Goal: Information Seeking & Learning: Learn about a topic

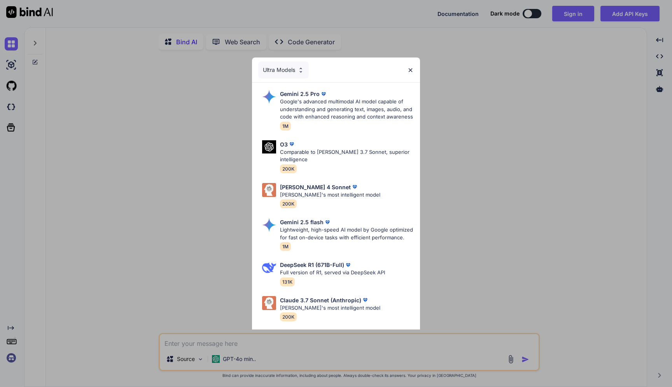
click at [410, 72] on img at bounding box center [410, 70] width 7 height 7
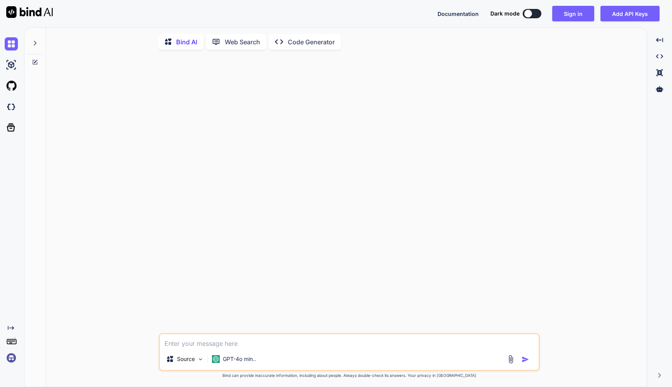
click at [228, 345] on textarea at bounding box center [349, 341] width 379 height 14
click at [234, 360] on p "GPT-4o min.." at bounding box center [239, 359] width 33 height 8
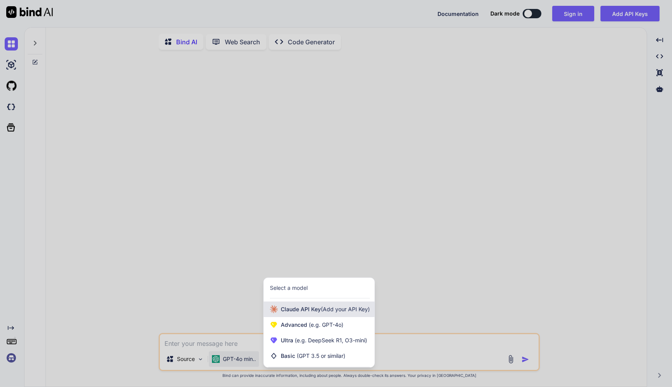
click at [294, 313] on span "[PERSON_NAME] Key (Add your API Key)" at bounding box center [325, 310] width 89 height 8
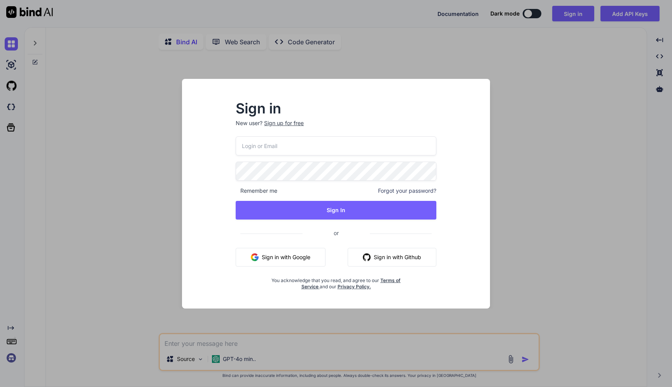
click at [517, 243] on div "Sign in New user? Sign up for free Remember me Forgot your password? Sign In or…" at bounding box center [336, 193] width 672 height 387
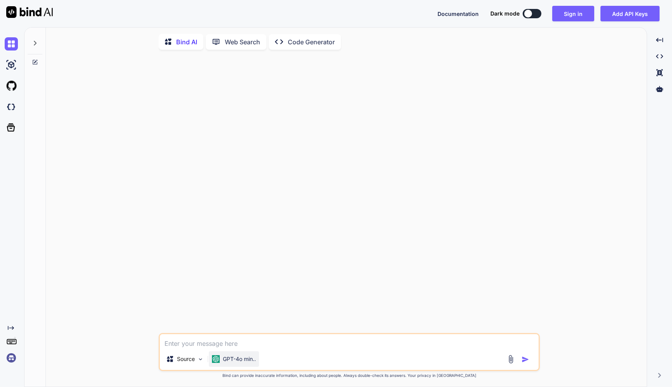
click at [232, 359] on p "GPT-4o min.." at bounding box center [239, 359] width 33 height 8
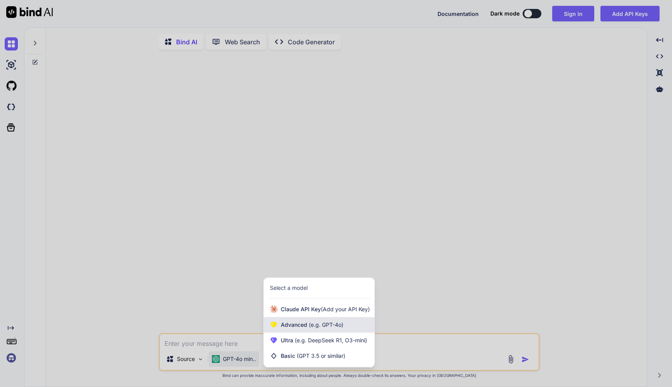
click at [308, 325] on span "(e.g. GPT-4o)" at bounding box center [325, 324] width 36 height 7
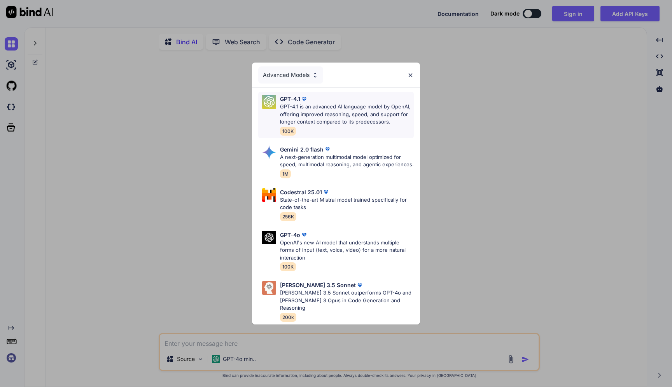
click at [322, 120] on p "GPT-4.1 is an advanced AI language model by OpenAI, offering improved reasoning…" at bounding box center [347, 114] width 134 height 23
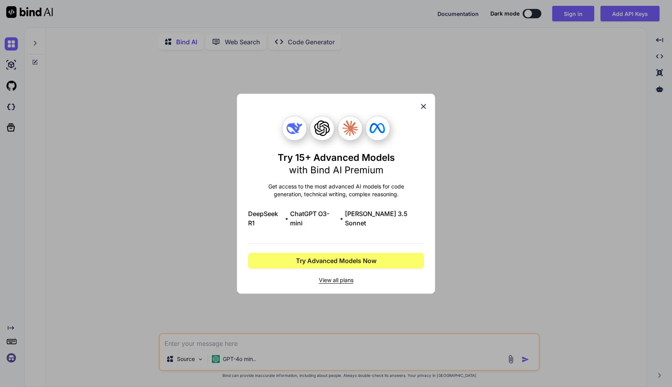
click at [425, 109] on icon at bounding box center [423, 106] width 9 height 9
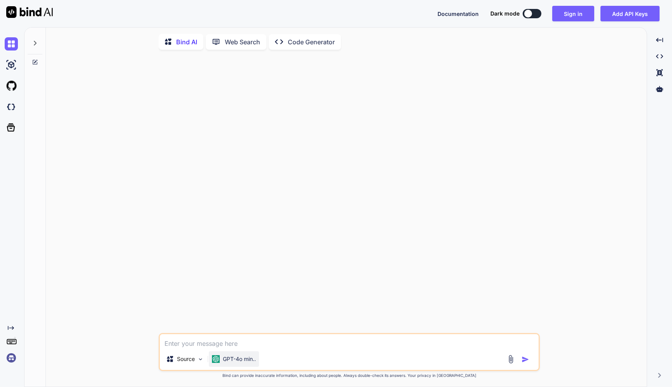
click at [228, 355] on p "GPT-4o min.." at bounding box center [239, 359] width 33 height 8
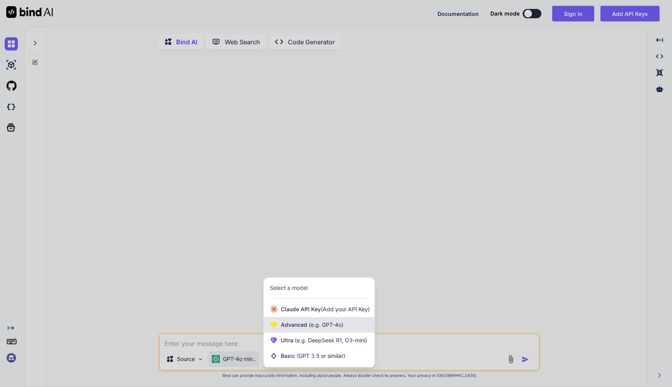
click at [313, 332] on div "Advanced (e.g. GPT-4o)" at bounding box center [319, 325] width 111 height 16
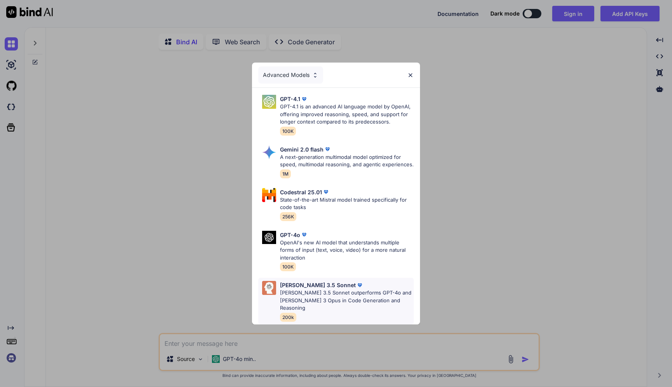
click at [323, 303] on p "[PERSON_NAME] 3.5 Sonnet outperforms GPT-4o and [PERSON_NAME] 3 Opus in Code Ge…" at bounding box center [347, 300] width 134 height 23
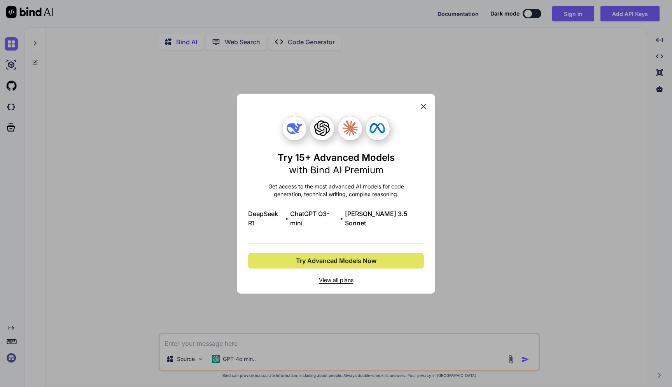
click at [333, 260] on span "Try Advanced Models Now" at bounding box center [336, 260] width 80 height 9
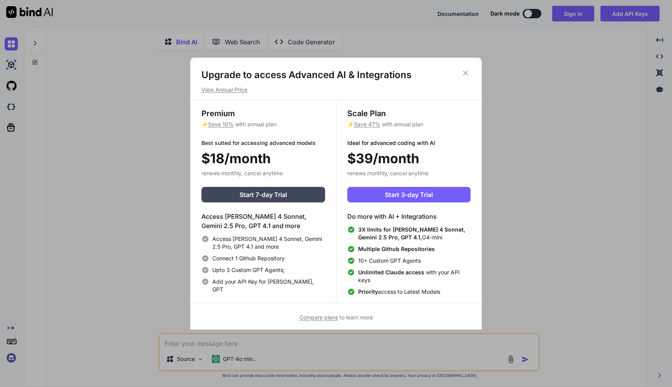
click at [324, 318] on span "Compare plans" at bounding box center [318, 317] width 38 height 7
click at [466, 73] on icon at bounding box center [465, 73] width 9 height 9
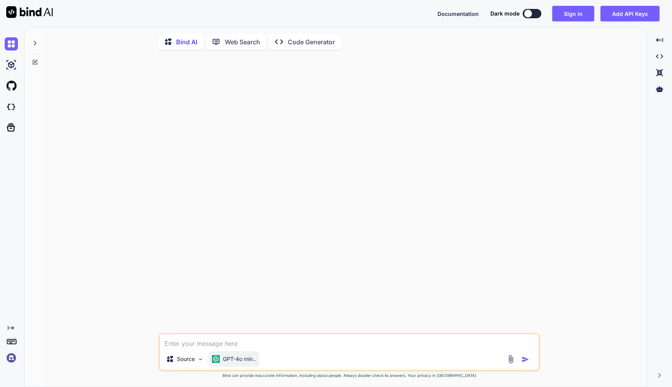
click at [247, 360] on p "GPT-4o min.." at bounding box center [239, 359] width 33 height 8
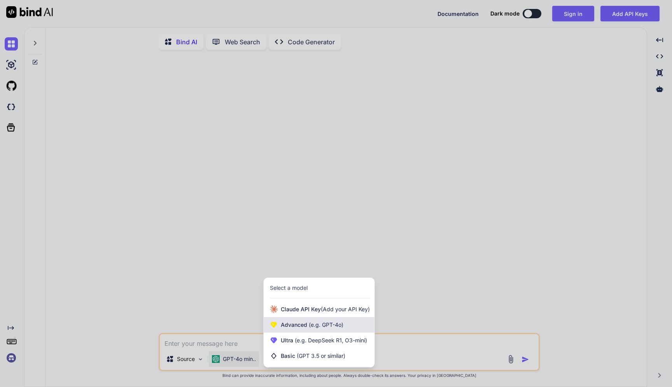
click at [304, 328] on span "Advanced (e.g. GPT-4o)" at bounding box center [312, 325] width 63 height 8
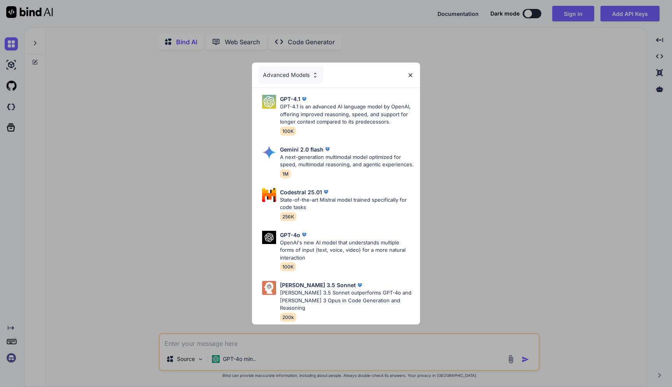
click at [500, 259] on div "Advanced Models GPT-4.1 GPT-4.1 is an advanced AI language model by OpenAI, off…" at bounding box center [336, 193] width 672 height 387
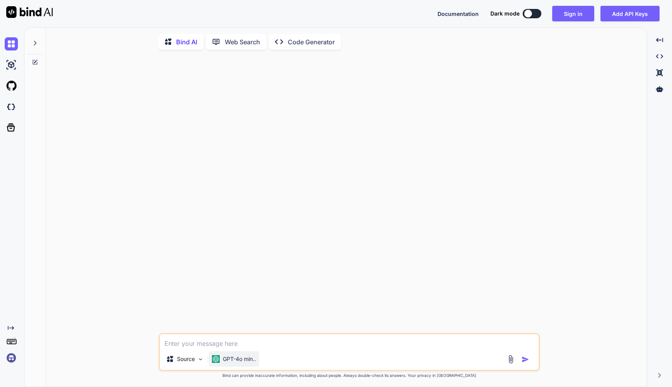
click at [247, 359] on p "GPT-4o min.." at bounding box center [239, 359] width 33 height 8
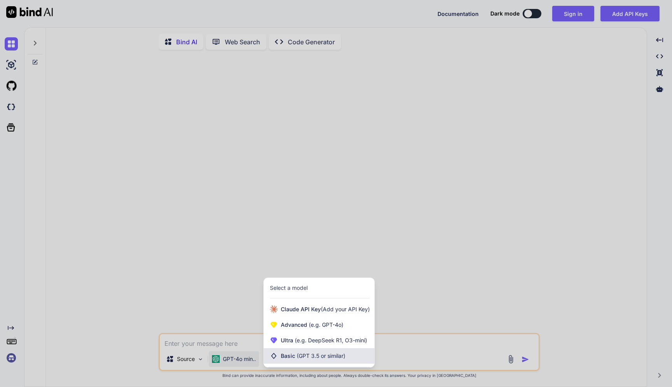
click at [292, 360] on div "Basic (GPT 3.5 or similar)" at bounding box center [319, 356] width 111 height 16
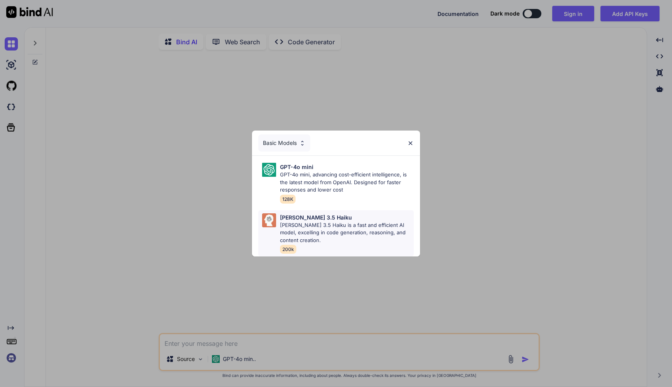
click at [313, 226] on p "[PERSON_NAME] 3.5 Haiku is a fast and efficient AI model, excelling in code gen…" at bounding box center [347, 233] width 134 height 23
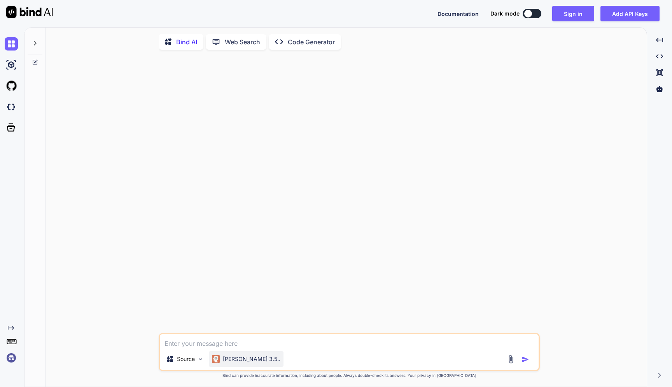
click at [227, 360] on p "[PERSON_NAME] 3.5.." at bounding box center [252, 359] width 58 height 8
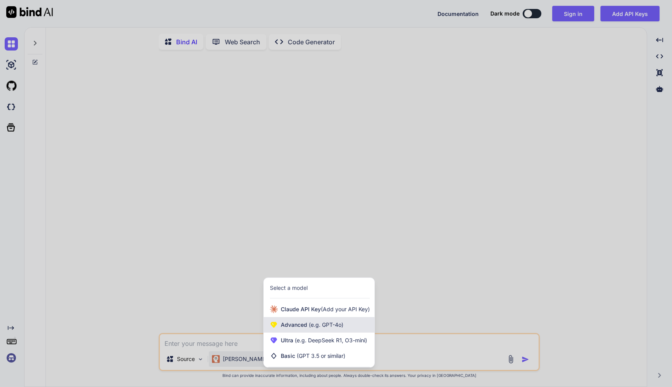
click at [297, 328] on span "Advanced (e.g. GPT-4o)" at bounding box center [312, 325] width 63 height 8
type textarea "x"
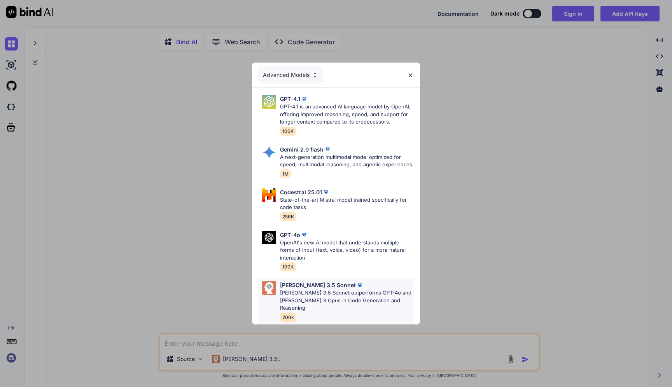
click at [355, 296] on p "[PERSON_NAME] 3.5 Sonnet outperforms GPT-4o and [PERSON_NAME] 3 Opus in Code Ge…" at bounding box center [347, 300] width 134 height 23
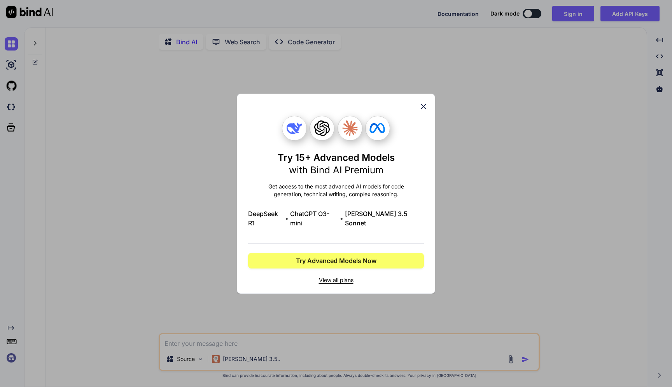
click at [335, 346] on div "Try 15+ Advanced Models with Bind AI Premium Get access to the most advanced AI…" at bounding box center [336, 193] width 672 height 387
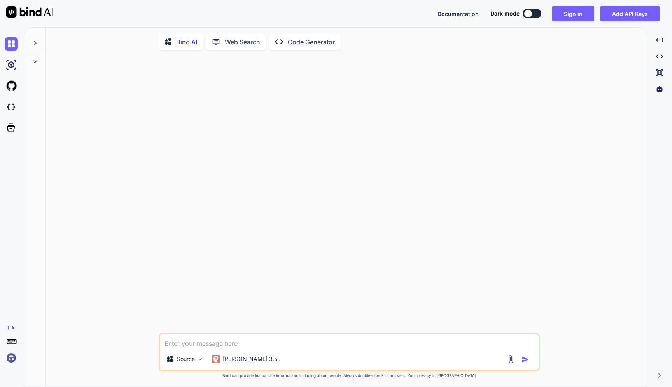
click at [207, 345] on textarea at bounding box center [349, 341] width 379 height 14
paste textarea "how to package the docker desktop app with wsl integrated in intune"
type textarea "how to package the docker desktop app with wsl integrated in intune"
type textarea "x"
type textarea "how to package the docker desktop app with wsl integrated in intune"
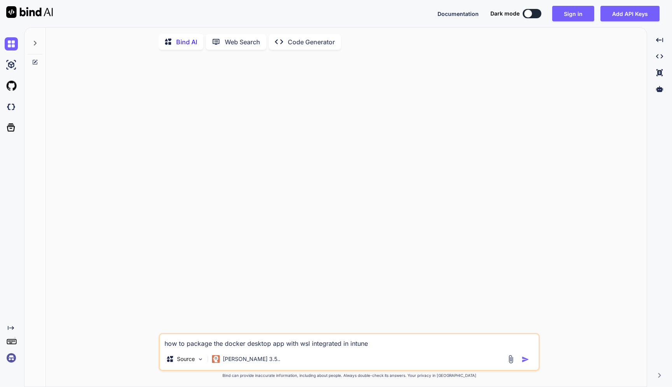
click at [526, 359] on img "button" at bounding box center [525, 360] width 8 height 8
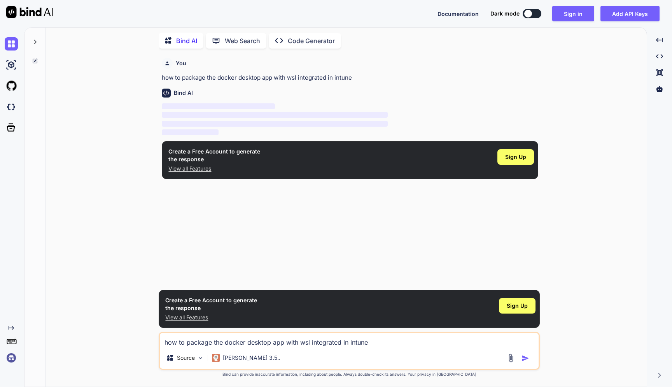
scroll to position [1, 0]
click at [517, 304] on span "Sign Up" at bounding box center [516, 306] width 21 height 8
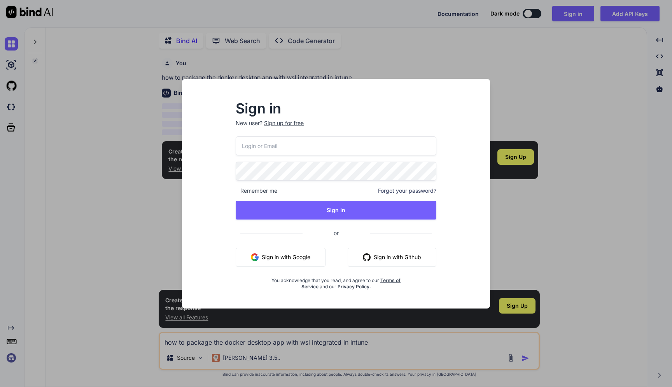
click at [283, 256] on button "Sign in with Google" at bounding box center [281, 257] width 90 height 19
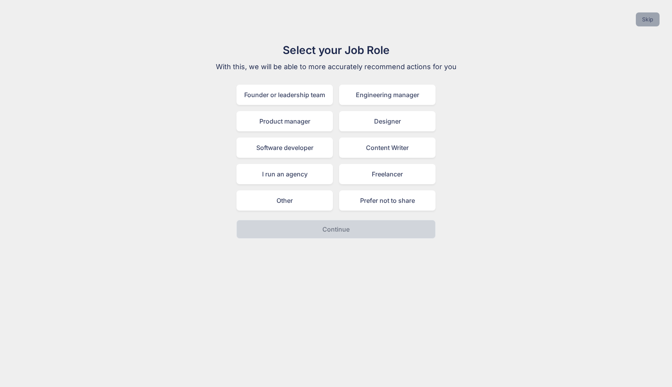
click at [653, 19] on button "Skip" at bounding box center [647, 19] width 24 height 14
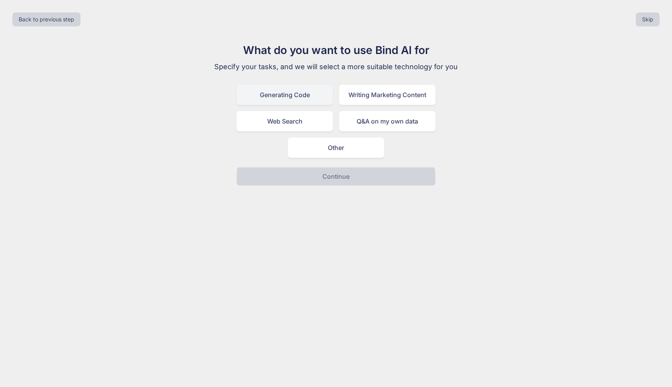
click at [298, 99] on div "Generating Code" at bounding box center [284, 95] width 96 height 20
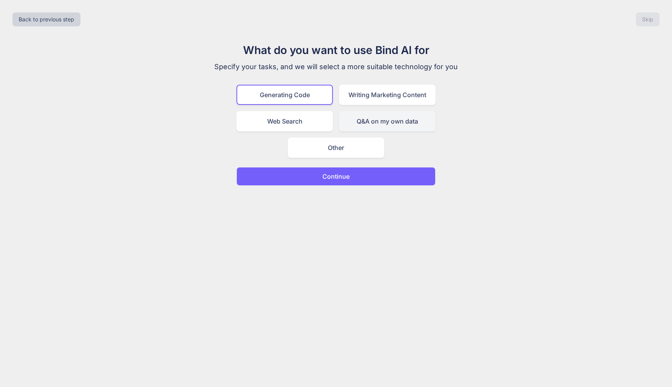
click at [377, 123] on div "Q&A on my own data" at bounding box center [387, 121] width 96 height 20
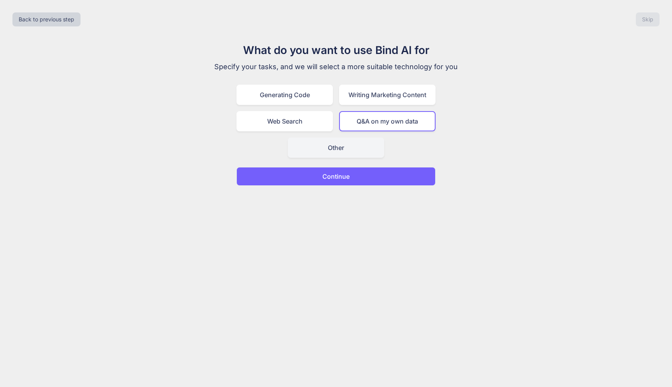
click at [328, 147] on div "Other" at bounding box center [336, 148] width 96 height 20
click at [332, 178] on p "Continue" at bounding box center [335, 176] width 27 height 9
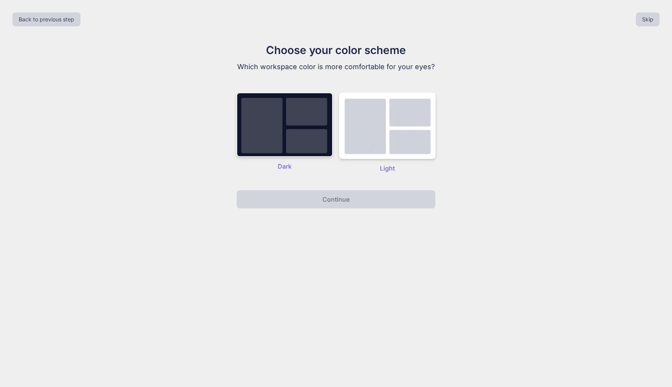
click at [297, 131] on img at bounding box center [284, 125] width 96 height 65
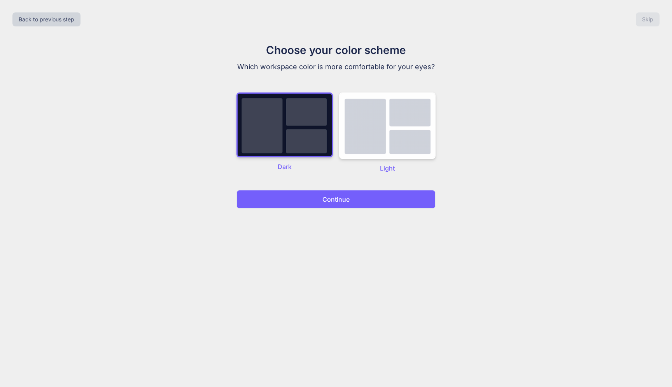
click at [328, 197] on p "Continue" at bounding box center [335, 199] width 27 height 9
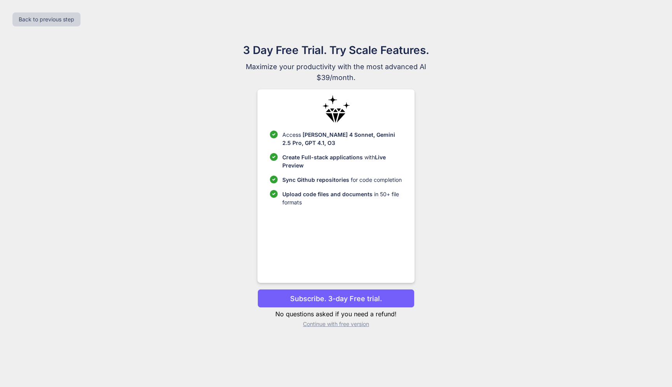
click at [343, 326] on p "Continue with free version" at bounding box center [335, 324] width 157 height 8
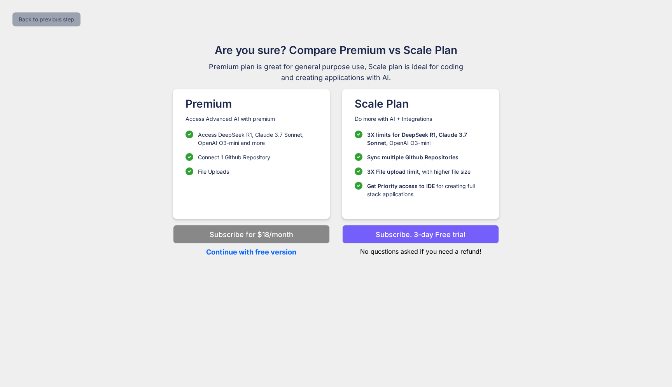
click at [59, 19] on button "Back to previous step" at bounding box center [46, 19] width 68 height 14
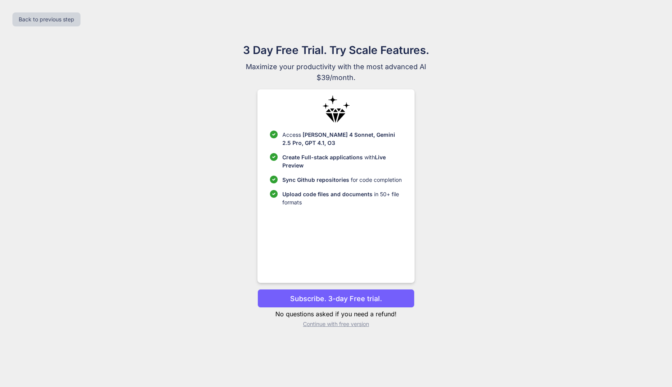
click at [327, 326] on p "Continue with free version" at bounding box center [335, 324] width 157 height 8
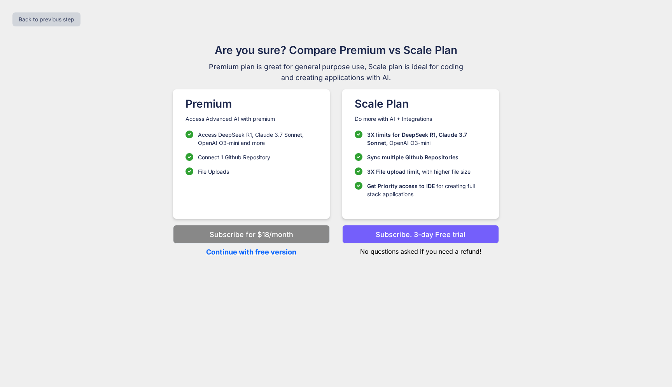
click at [266, 253] on p "Continue with free version" at bounding box center [251, 252] width 157 height 10
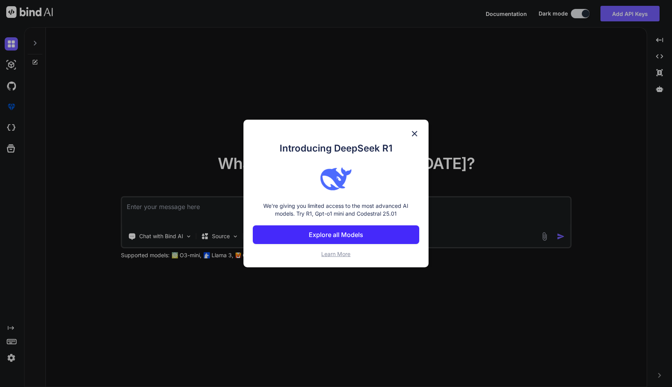
click at [416, 131] on img at bounding box center [414, 133] width 9 height 9
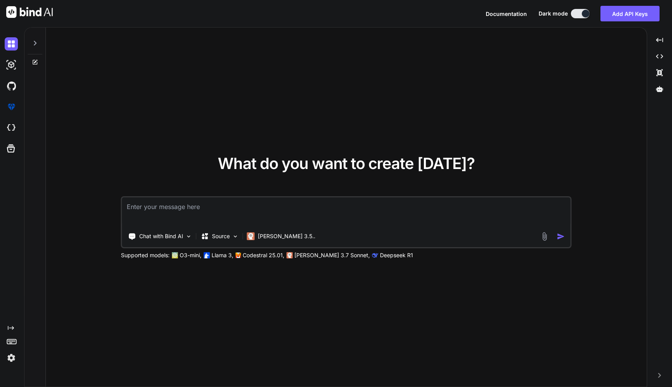
click at [258, 209] on textarea at bounding box center [346, 211] width 448 height 29
paste textarea "how to package the docker desktop app with wsl integrated in intune"
type textarea "x"
type textarea "how to package the docker desktop app with wsl integrated in intune"
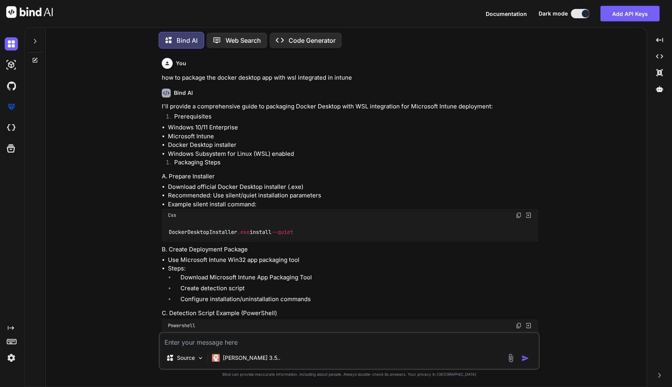
click at [210, 342] on textarea at bounding box center [349, 340] width 379 height 14
type textarea "x"
type textarea "t"
type textarea "x"
type textarea "th"
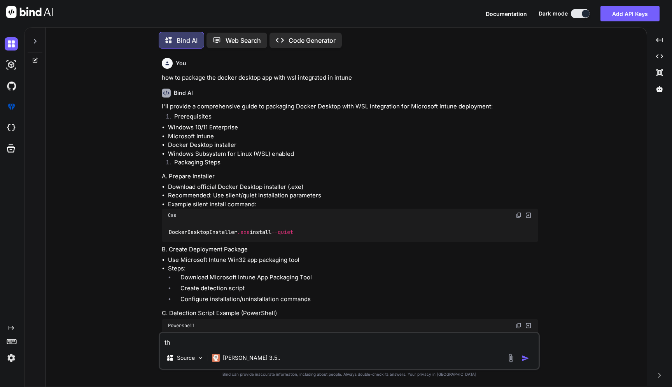
type textarea "x"
type textarea "thi"
type textarea "x"
type textarea "this"
type textarea "x"
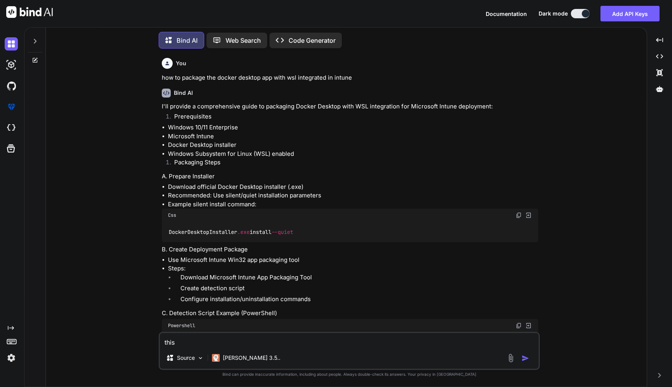
type textarea "this"
type textarea "x"
type textarea "this h"
type textarea "x"
type textarea "this ho"
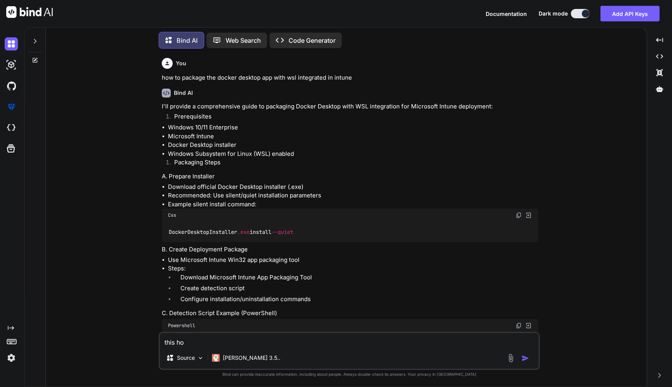
type textarea "x"
type textarea "this hou"
type textarea "x"
type textarea "this houdl"
type textarea "x"
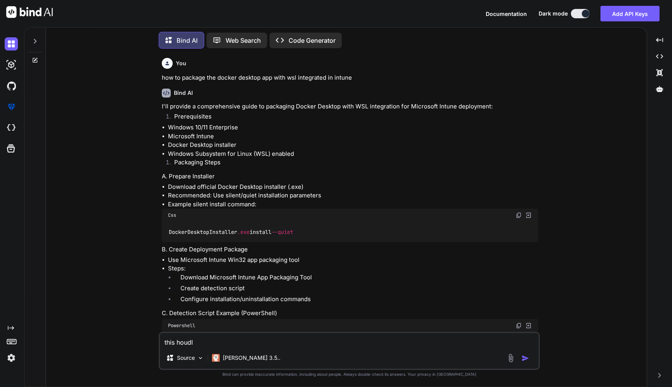
type textarea "this houdl"
type textarea "x"
type textarea "this houdl"
type textarea "x"
type textarea "this houd"
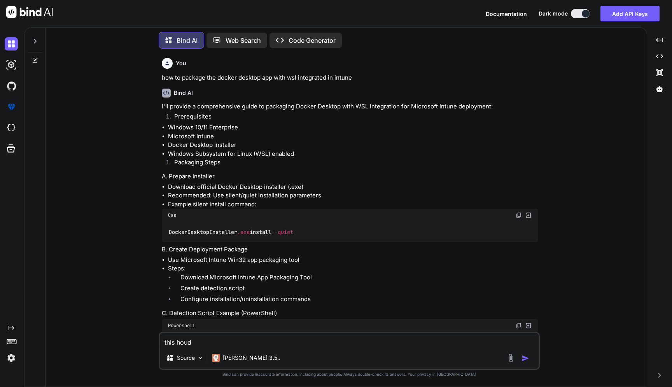
type textarea "x"
type textarea "this hou"
type textarea "x"
type textarea "this ho"
type textarea "x"
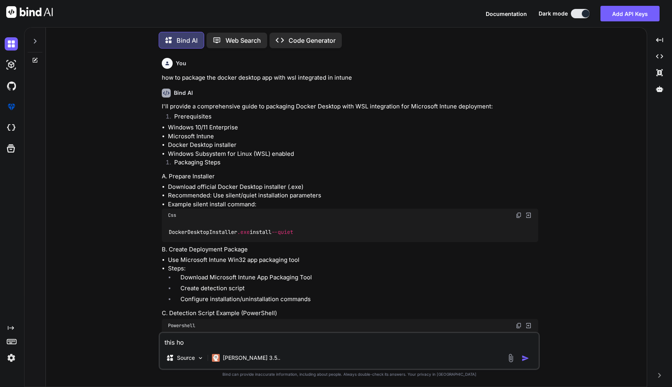
type textarea "this h"
type textarea "x"
type textarea "this"
click at [343, 267] on li "Steps: Download Microsoft Intune App Packaging Tool Create detection script Con…" at bounding box center [353, 285] width 370 height 42
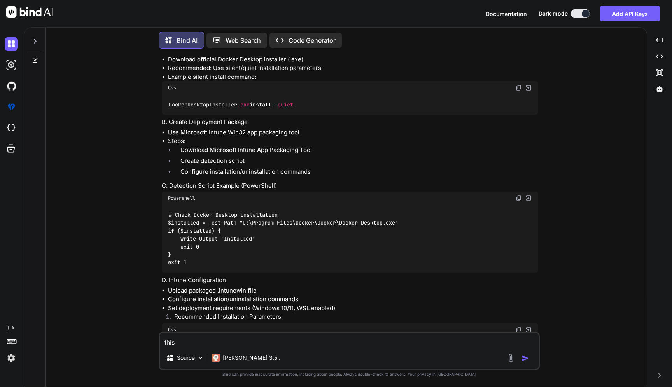
scroll to position [128, 0]
click at [242, 342] on textarea "this" at bounding box center [349, 340] width 379 height 14
type textarea "x"
type textarea "this i"
type textarea "x"
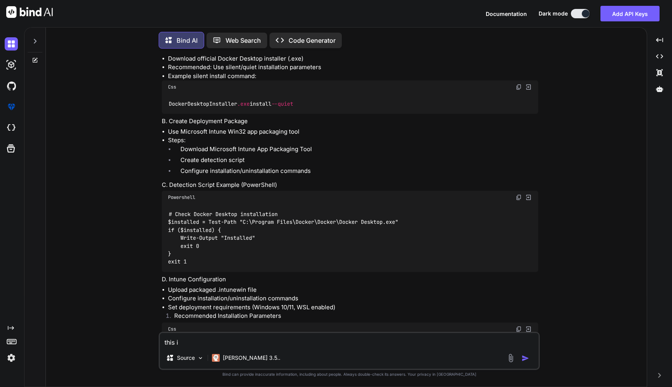
type textarea "this is"
type textarea "x"
type textarea "this is"
type textarea "x"
type textarea "this is a"
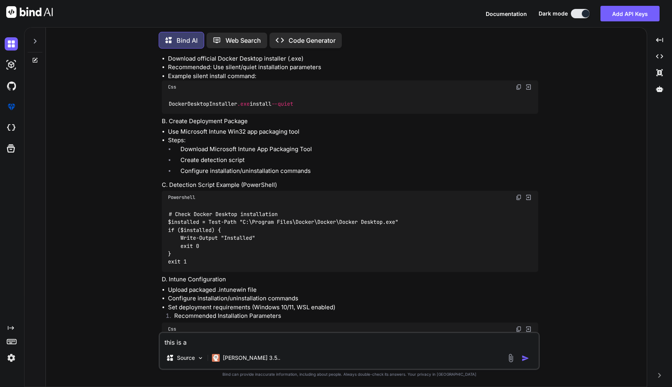
type textarea "x"
type textarea "this is ai"
type textarea "x"
type textarea "this is aim"
type textarea "x"
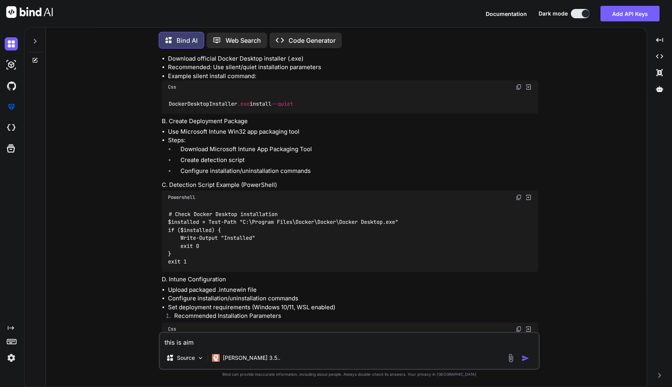
type textarea "this is aime"
type textarea "x"
type textarea "this is aimed"
type textarea "x"
type textarea "this is aimed"
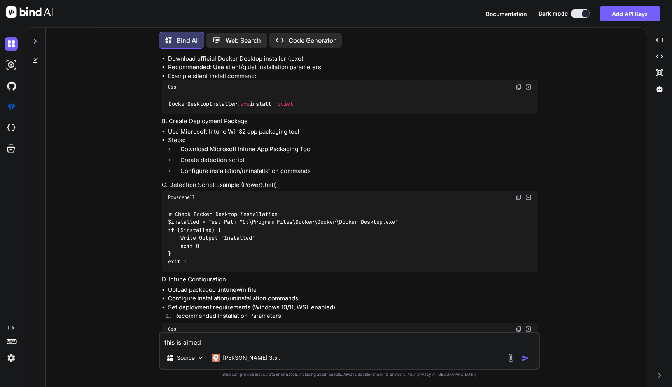
type textarea "x"
type textarea "this is aimed a"
type textarea "x"
type textarea "this is aimed at"
type textarea "x"
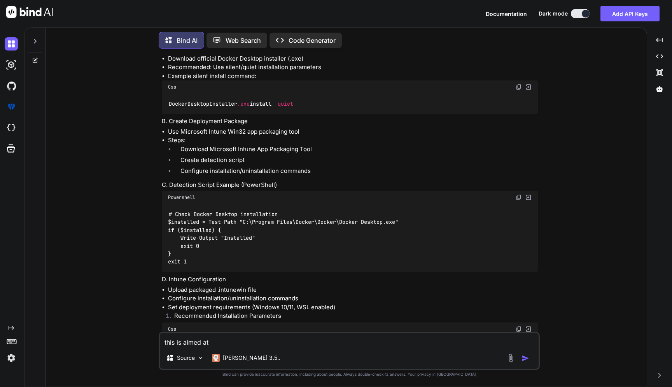
type textarea "this is aimed at"
type textarea "x"
type textarea "this is aimed at e"
type textarea "x"
type textarea "this is aimed at en"
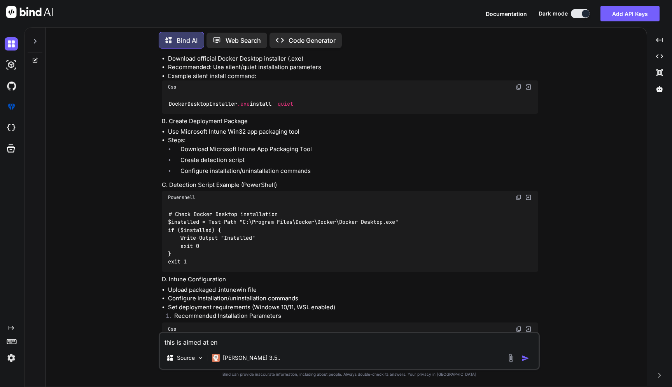
type textarea "x"
type textarea "this is aimed at ens"
type textarea "x"
type textarea "this is aimed at ensu"
type textarea "x"
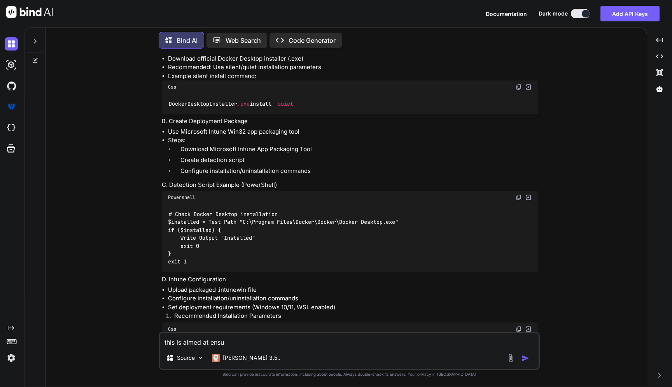
type textarea "this is aimed at ensur"
type textarea "x"
type textarea "this is aimed at ensuri"
type textarea "x"
type textarea "this is aimed at ensurin"
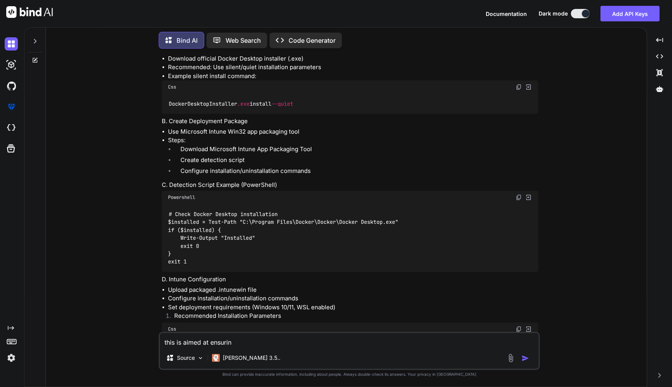
type textarea "x"
type textarea "this is aimed at ensuring"
type textarea "x"
type textarea "this is aimed at ensuring"
type textarea "x"
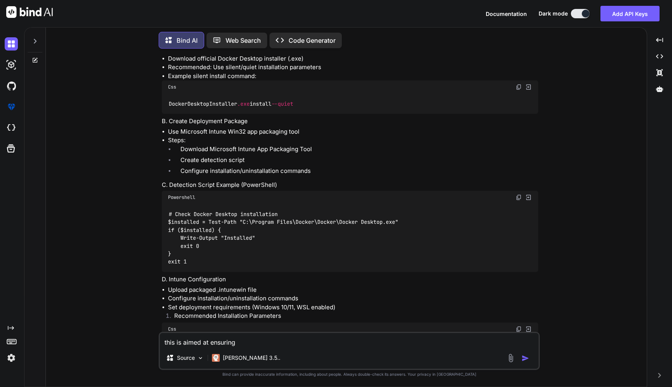
type textarea "this is aimed at ensuring t"
type textarea "x"
type textarea "this is aimed at ensuring th"
type textarea "x"
type textarea "this is aimed at ensuring tha"
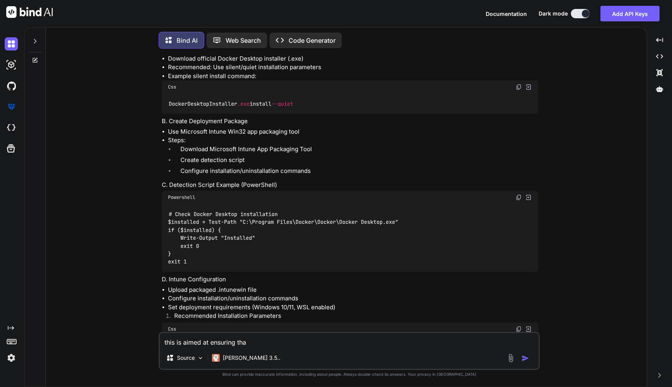
type textarea "x"
type textarea "this is aimed at ensuring that"
type textarea "x"
type textarea "this is aimed at ensuring that"
type textarea "x"
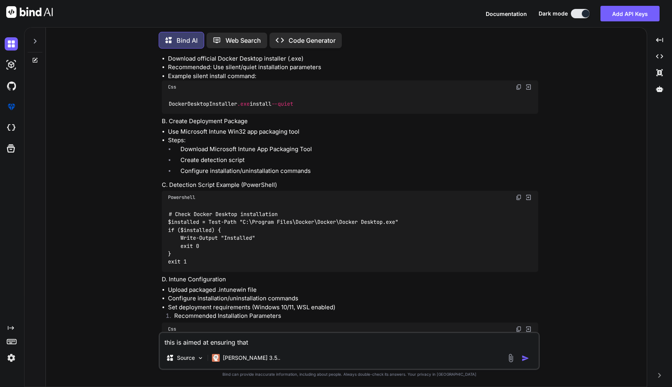
type textarea "this is aimed at ensuring that d"
type textarea "x"
type textarea "this is aimed at ensuring that do"
type textarea "x"
type textarea "this is aimed at ensuring that doc"
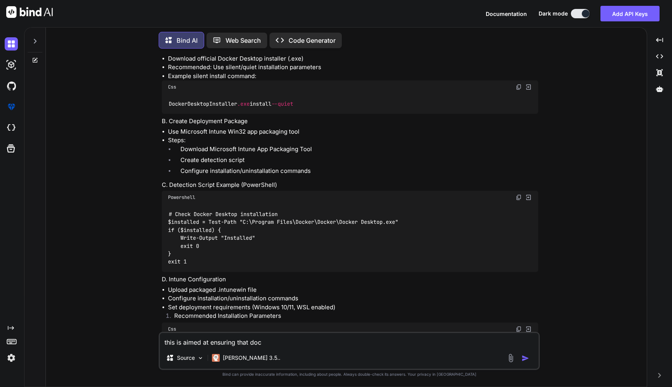
type textarea "x"
type textarea "this is aimed at ensuring that dock"
type textarea "x"
type textarea "this is aimed at ensuring that docke"
type textarea "x"
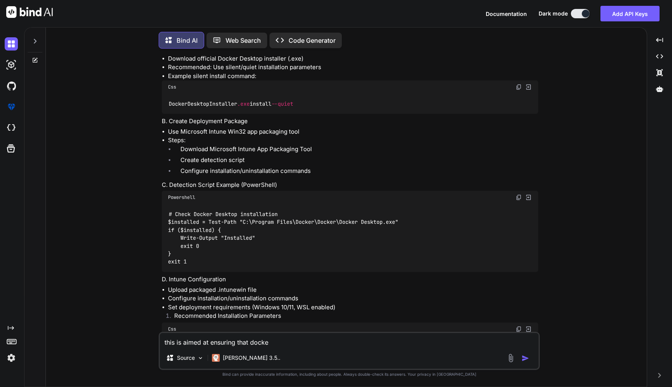
type textarea "this is aimed at ensuring that docker"
type textarea "x"
type textarea "this is aimed at ensuring that docker"
type textarea "x"
type textarea "this is aimed at ensuring that docker i"
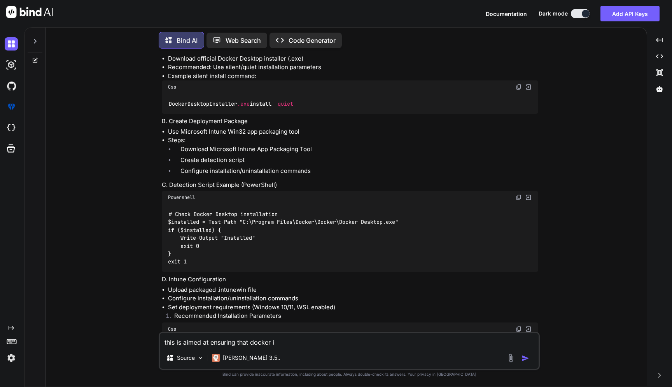
type textarea "x"
type textarea "this is aimed at ensuring that docker is"
type textarea "x"
type textarea "this is aimed at ensuring that docker is"
type textarea "x"
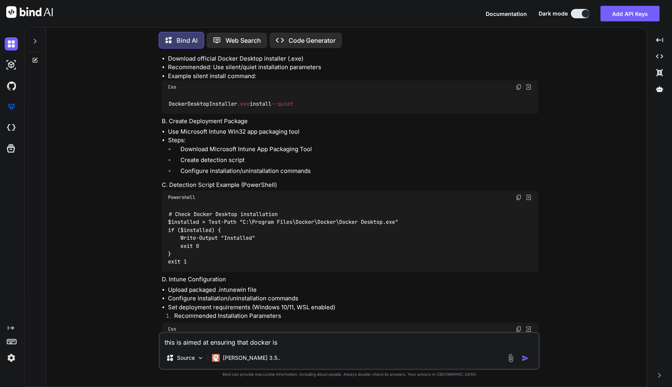
type textarea "this is aimed at ensuring that docker is i"
type textarea "x"
type textarea "this is aimed at ensuring that docker is in"
type textarea "x"
type textarea "this is aimed at ensuring that docker is ins"
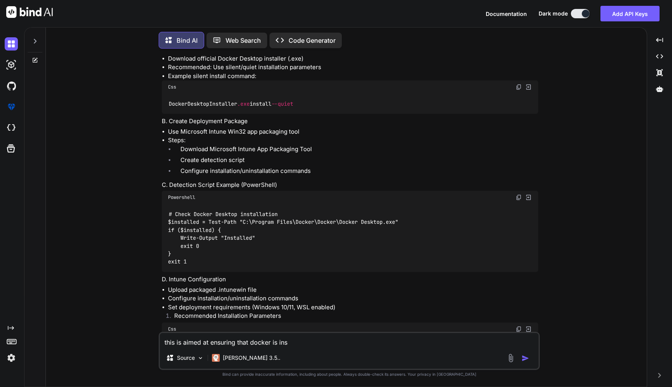
type textarea "x"
type textarea "this is aimed at ensuring that docker is inst"
type textarea "x"
type textarea "this is aimed at ensuring that docker is insta"
type textarea "x"
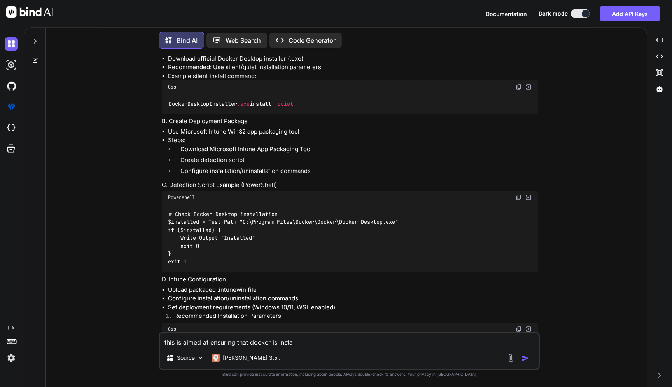
type textarea "this is aimed at ensuring that docker is instal"
type textarea "x"
type textarea "this is aimed at ensuring that docker is installe"
type textarea "x"
type textarea "this is aimed at ensuring that docker is installed"
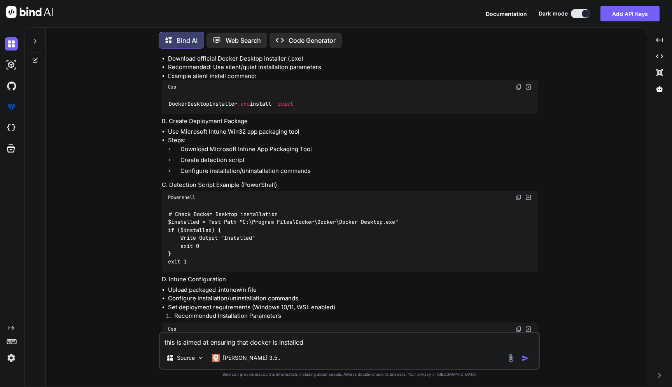
type textarea "x"
type textarea "this is aimed at ensuring that docker is installed"
type textarea "x"
type textarea "this is aimed at ensuring that docker is installed s"
type textarea "x"
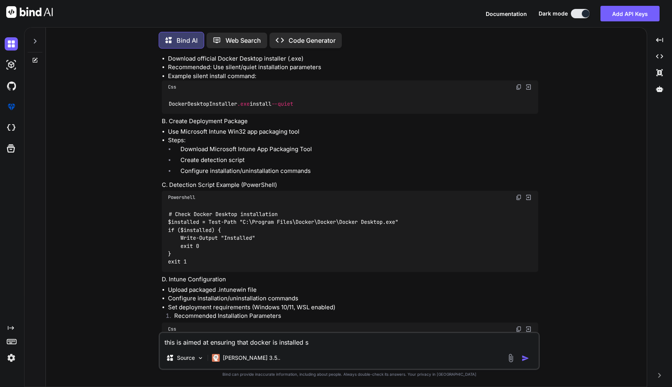
type textarea "this is aimed at ensuring that docker is installed si"
type textarea "x"
type textarea "this is aimed at ensuring that docker is installed sil"
type textarea "x"
type textarea "this is aimed at ensuring that docker is installed sile"
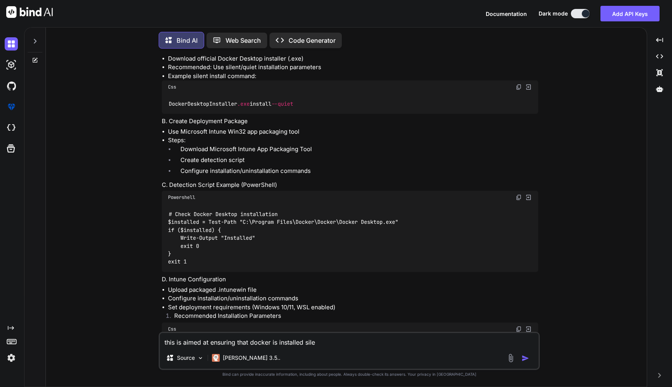
type textarea "x"
type textarea "this is aimed at ensuring that docker is installed silen"
type textarea "x"
type textarea "this is aimed at ensuring that docker is installed silent"
type textarea "x"
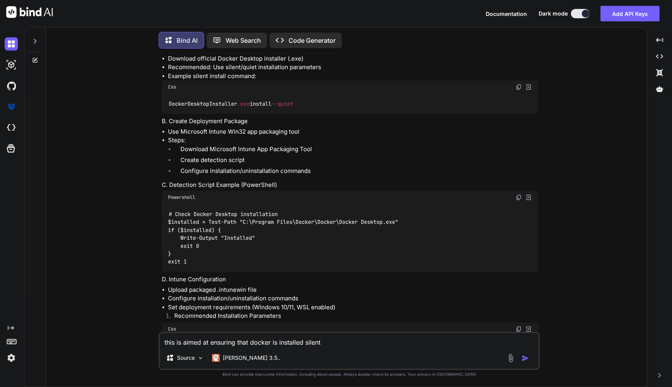
type textarea "this is aimed at ensuring that docker is installed silentl"
type textarea "x"
type textarea "this is aimed at ensuring that docker is installed silently"
type textarea "x"
type textarea "this is aimed at ensuring that docker is installed silently"
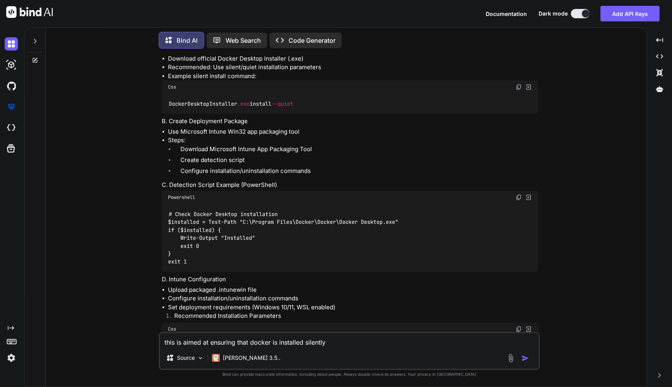
type textarea "x"
type textarea "this is aimed at ensuring that docker is installed silently a"
type textarea "x"
type textarea "this is aimed at ensuring that docker is installed silently an"
type textarea "x"
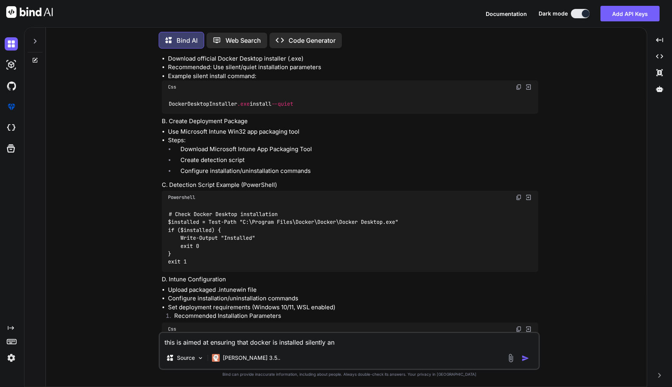
type textarea "this is aimed at ensuring that docker is installed silently and"
type textarea "x"
type textarea "this is aimed at ensuring that docker is installed silently and"
type textarea "x"
type textarea "this is aimed at ensuring that docker is installed silently and w"
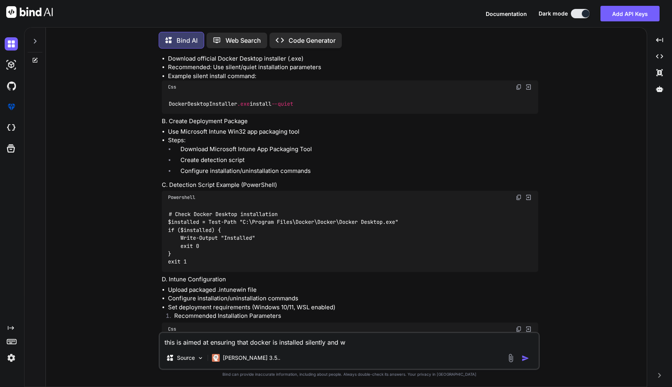
type textarea "x"
type textarea "this is aimed at ensuring that docker is installed silently and ws"
type textarea "x"
type textarea "this is aimed at ensuring that docker is installed silently and wsl"
type textarea "x"
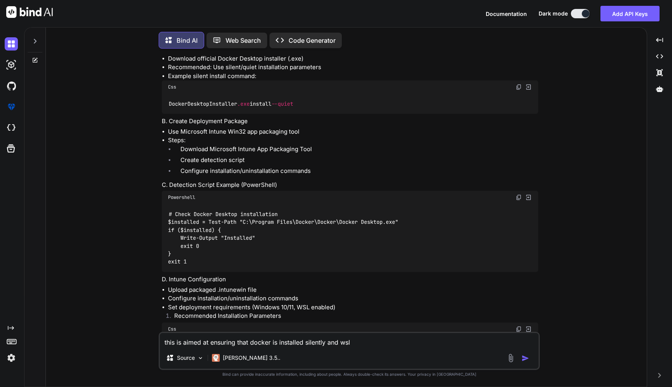
type textarea "this is aimed at ensuring that docker is installed silently and wsl"
type textarea "x"
type textarea "this is aimed at ensuring that docker is installed silently and wsl i"
type textarea "x"
type textarea "this is aimed at ensuring that docker is installed silently and wsl in"
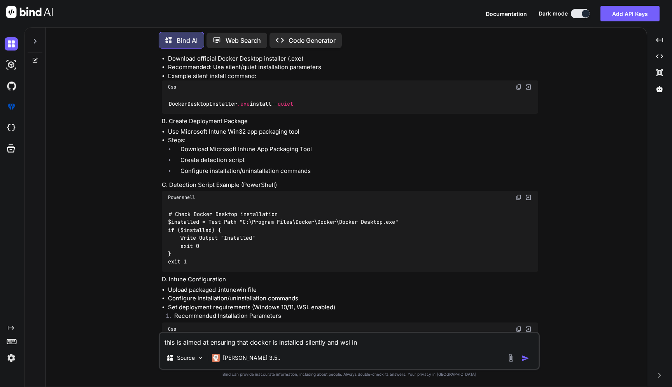
type textarea "x"
type textarea "this is aimed at ensuring that docker is installed silently and wsl i"
type textarea "x"
type textarea "this is aimed at ensuring that docker is installed silently and wsl"
type textarea "x"
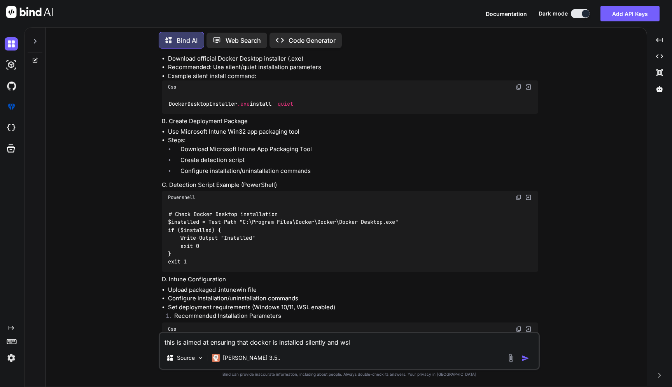
type textarea "this is aimed at ensuring that docker is installed silently and wsl w"
type textarea "x"
type textarea "this is aimed at ensuring that docker is installed silently and wsl wi"
type textarea "x"
type textarea "this is aimed at ensuring that docker is installed silently and wsl wit"
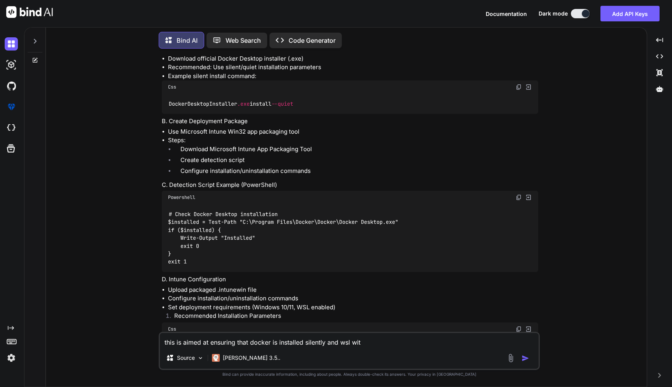
type textarea "x"
type textarea "this is aimed at ensuring that docker is installed silently and wsl with"
type textarea "x"
type textarea "this is aimed at ensuring that docker is installed silently and wsl with"
type textarea "x"
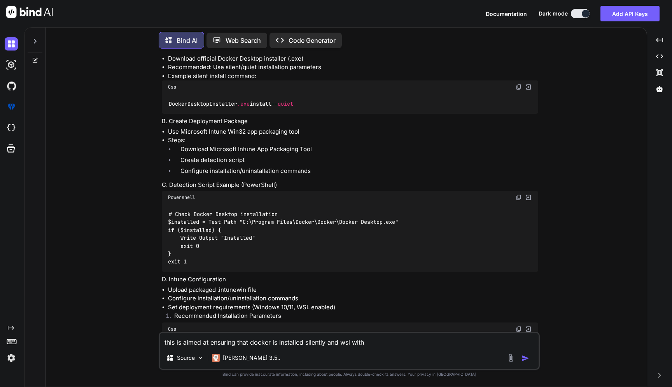
type textarea "this is aimed at ensuring that docker is installed silently and wsl with u"
type textarea "x"
type textarea "this is aimed at ensuring that docker is installed silently and wsl with ub"
type textarea "x"
type textarea "this is aimed at ensuring that docker is installed silently and wsl with ubu"
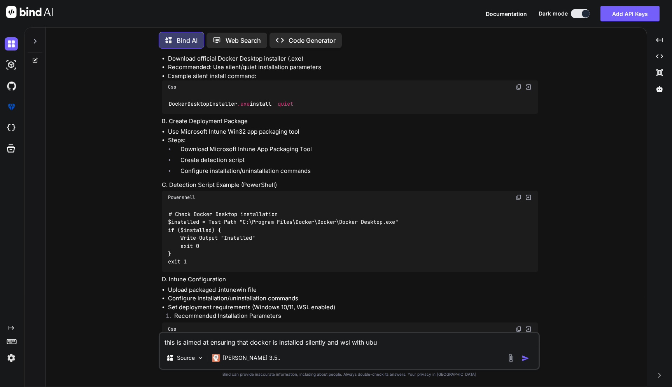
type textarea "x"
type textarea "this is aimed at ensuring that docker is installed silently and wsl with ubun"
type textarea "x"
type textarea "this is aimed at ensuring that docker is installed silently and wsl with ubunt"
type textarea "x"
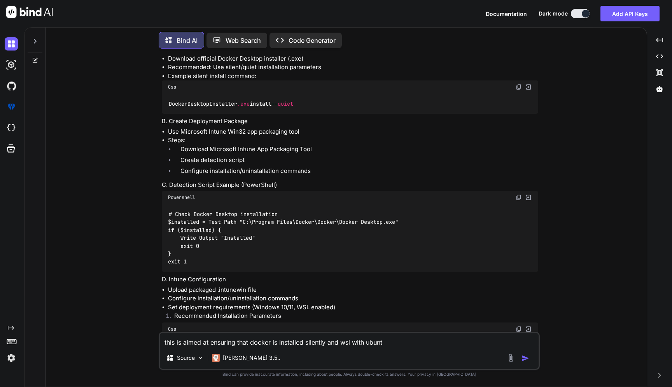
type textarea "this is aimed at ensuring that docker is installed silently and wsl with ubuntu"
type textarea "x"
type textarea "this is aimed at ensuring that docker is installed silently and wsl with ubuntu"
type textarea "x"
type textarea "this is aimed at ensuring that docker is installed silently and wsl with ubuntu…"
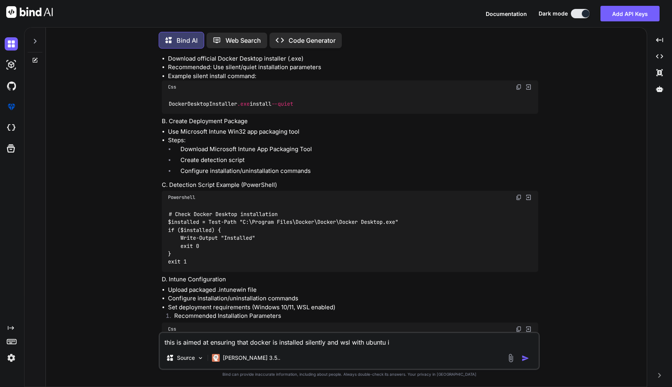
type textarea "x"
type textarea "this is aimed at ensuring that docker is installed silently and wsl with ubuntu…"
type textarea "x"
type textarea "this is aimed at ensuring that docker is installed silently and wsl with ubuntu…"
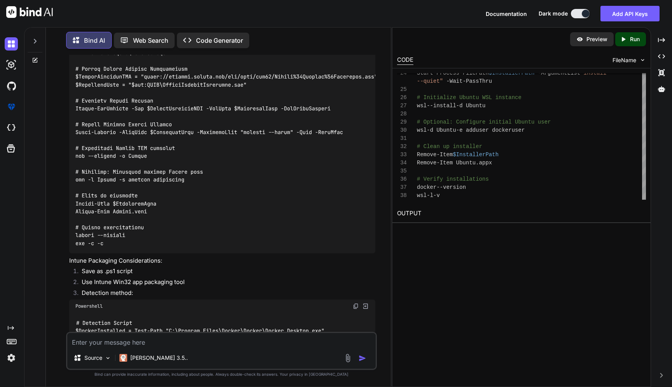
scroll to position [861, 0]
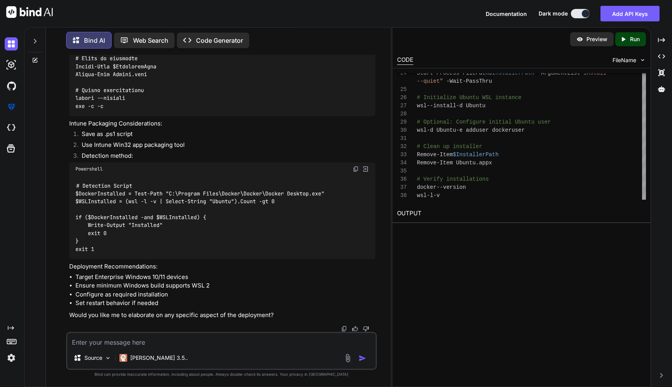
click at [424, 239] on div "Preview Created with Pixso. Run CODE FileName 24 25 26 27 28 29 30 31 32 33 34 …" at bounding box center [521, 207] width 259 height 360
click at [634, 44] on div "Created with Pixso. Run" at bounding box center [630, 39] width 31 height 14
click at [421, 234] on div "E006: unsupported language powershell" at bounding box center [521, 232] width 249 height 9
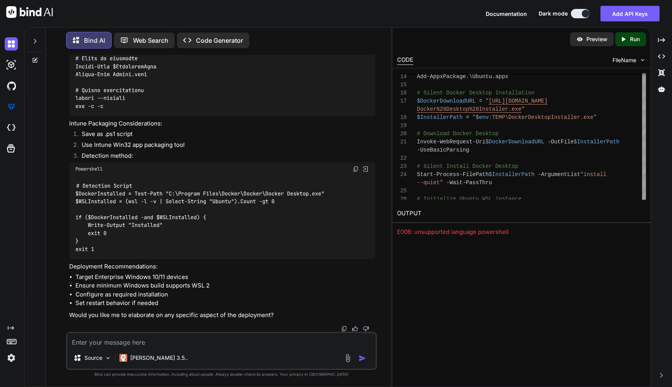
click at [583, 42] on img at bounding box center [579, 39] width 7 height 7
click at [637, 62] on div "FileName" at bounding box center [628, 60] width 33 height 8
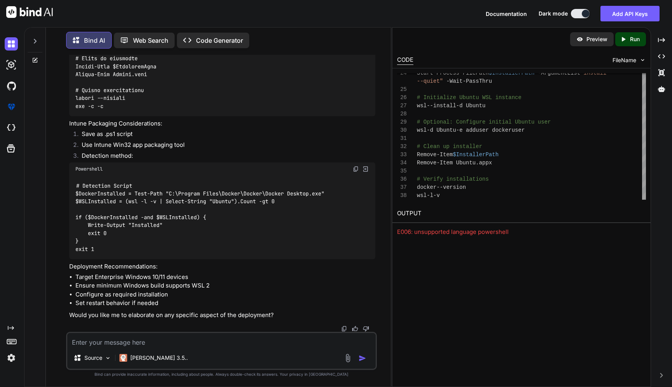
click at [108, 345] on textarea at bounding box center [221, 340] width 308 height 14
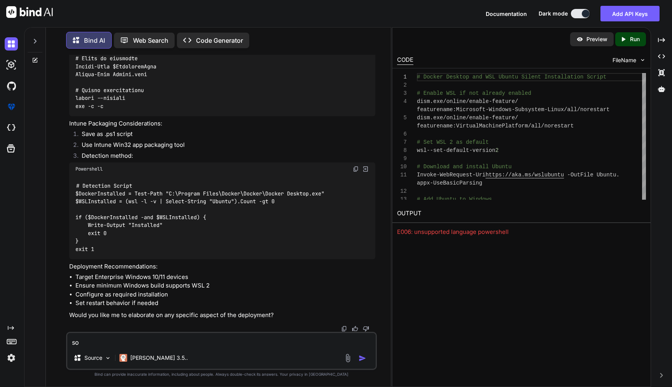
drag, startPoint x: 93, startPoint y: 343, endPoint x: 51, endPoint y: 342, distance: 42.4
click at [67, 342] on textarea "so" at bounding box center [221, 340] width 308 height 14
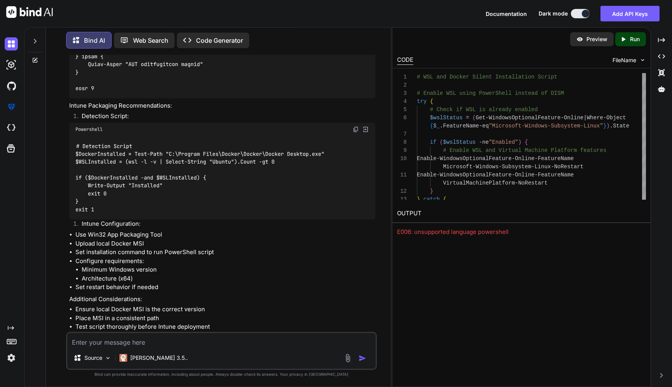
scroll to position [1685, 0]
click at [130, 342] on textarea at bounding box center [221, 340] width 308 height 14
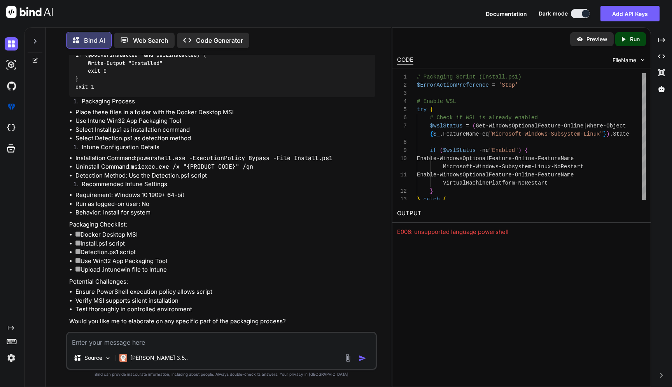
scroll to position [2681, 0]
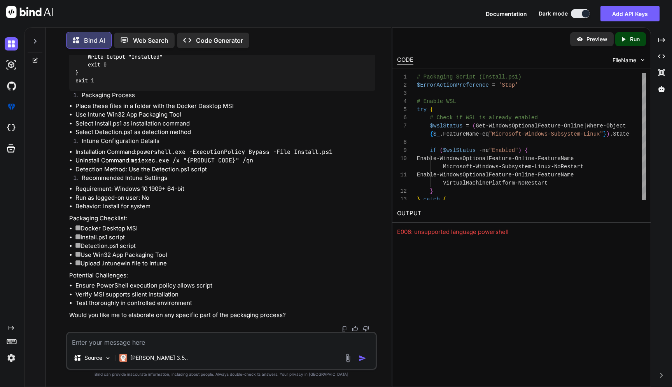
click at [142, 338] on textarea at bounding box center [221, 340] width 308 height 14
click at [233, 344] on textarea "so with this the user will not receive the popup for" at bounding box center [221, 340] width 308 height 14
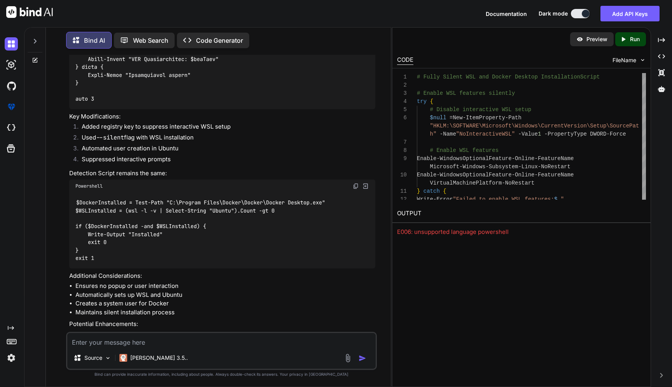
scroll to position [3426, 0]
